Goal: Task Accomplishment & Management: Manage account settings

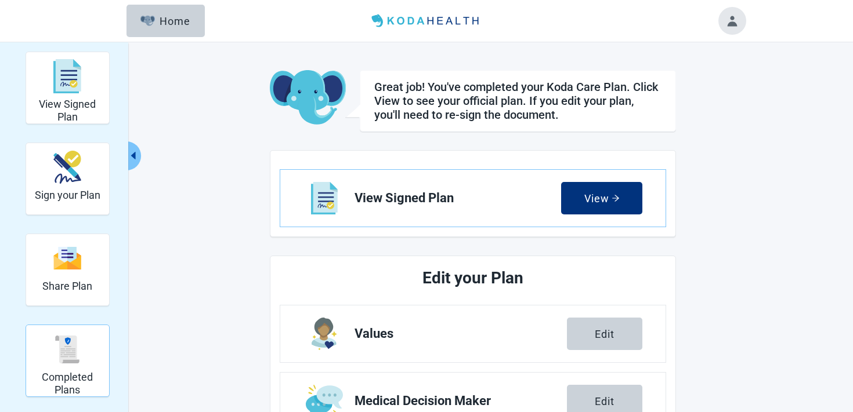
click at [35, 384] on h2 "Completed Plans" at bounding box center [68, 383] width 74 height 25
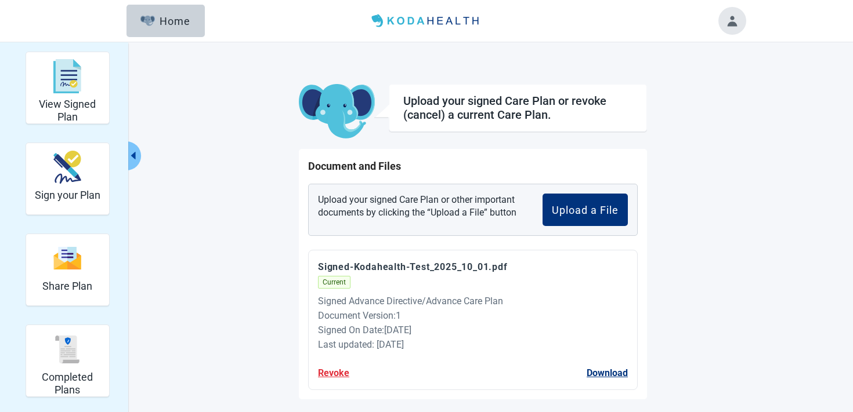
click at [320, 376] on button "Revoke" at bounding box center [333, 373] width 31 height 15
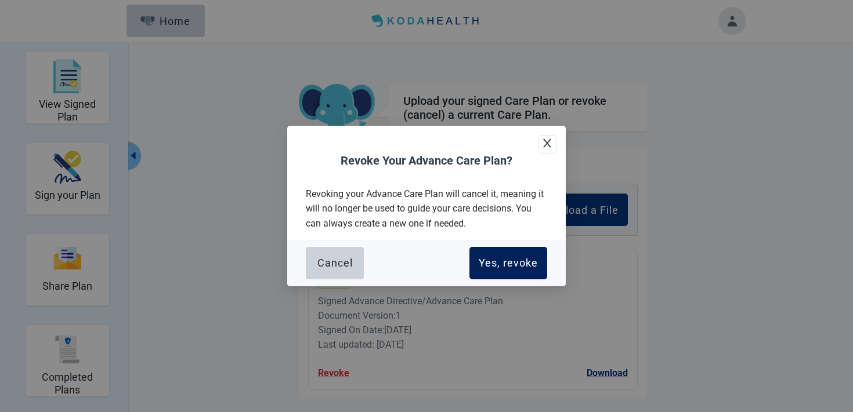
click at [494, 260] on div "Yes, revoke" at bounding box center [508, 264] width 59 height 12
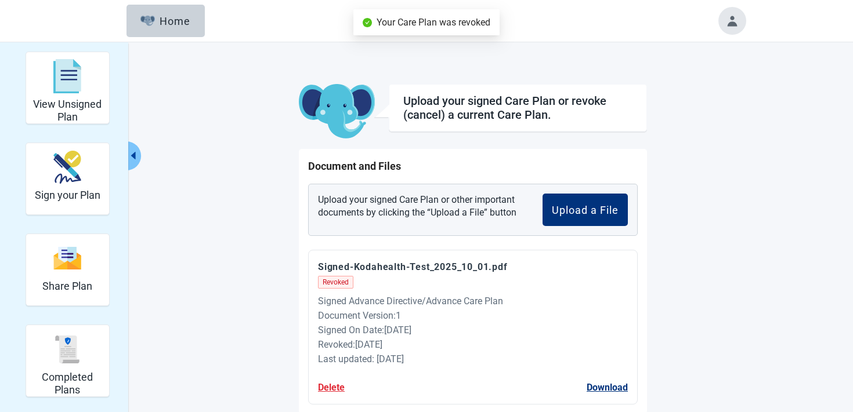
scroll to position [42, 0]
